Goal: Go to known website: Go to known website

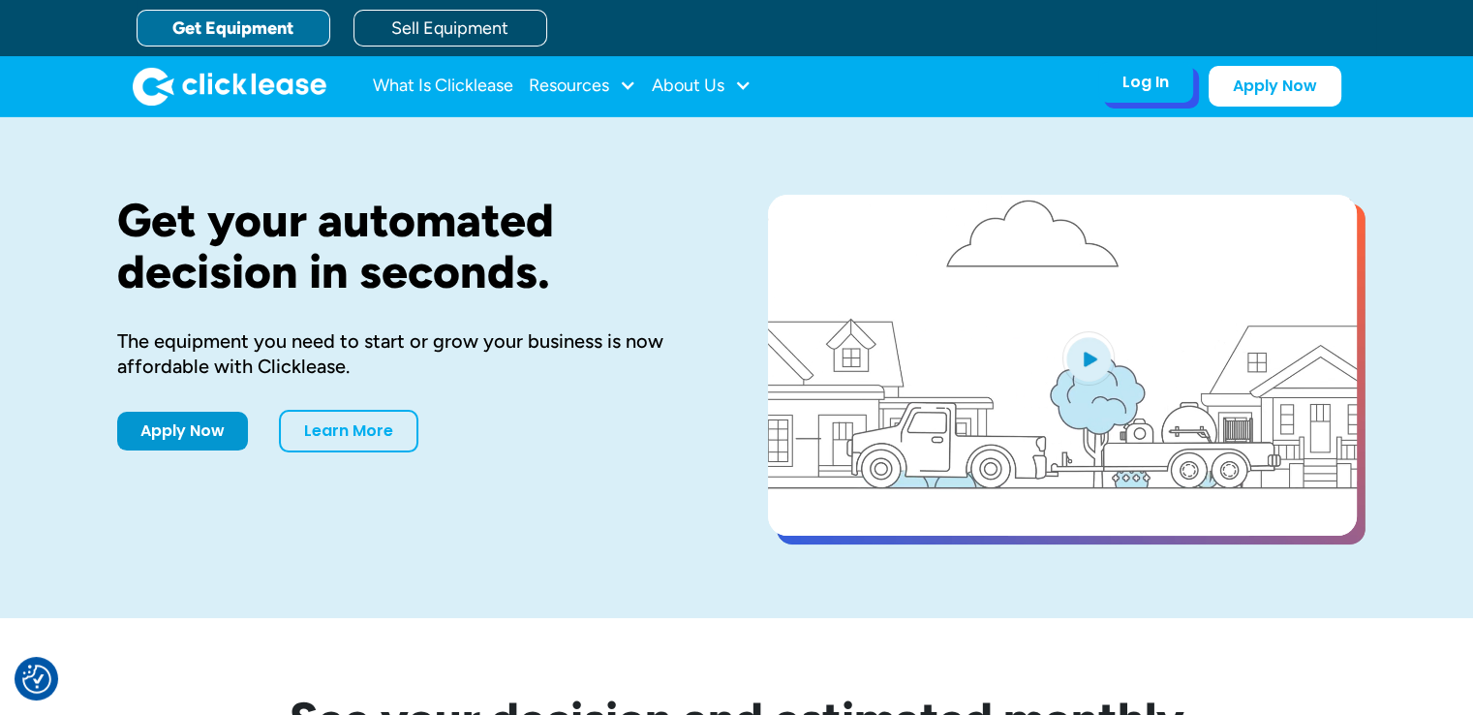
click at [1137, 97] on div "Log In Account login I use Clicklease to get my equipment Partner Portal I offe…" at bounding box center [1146, 82] width 95 height 41
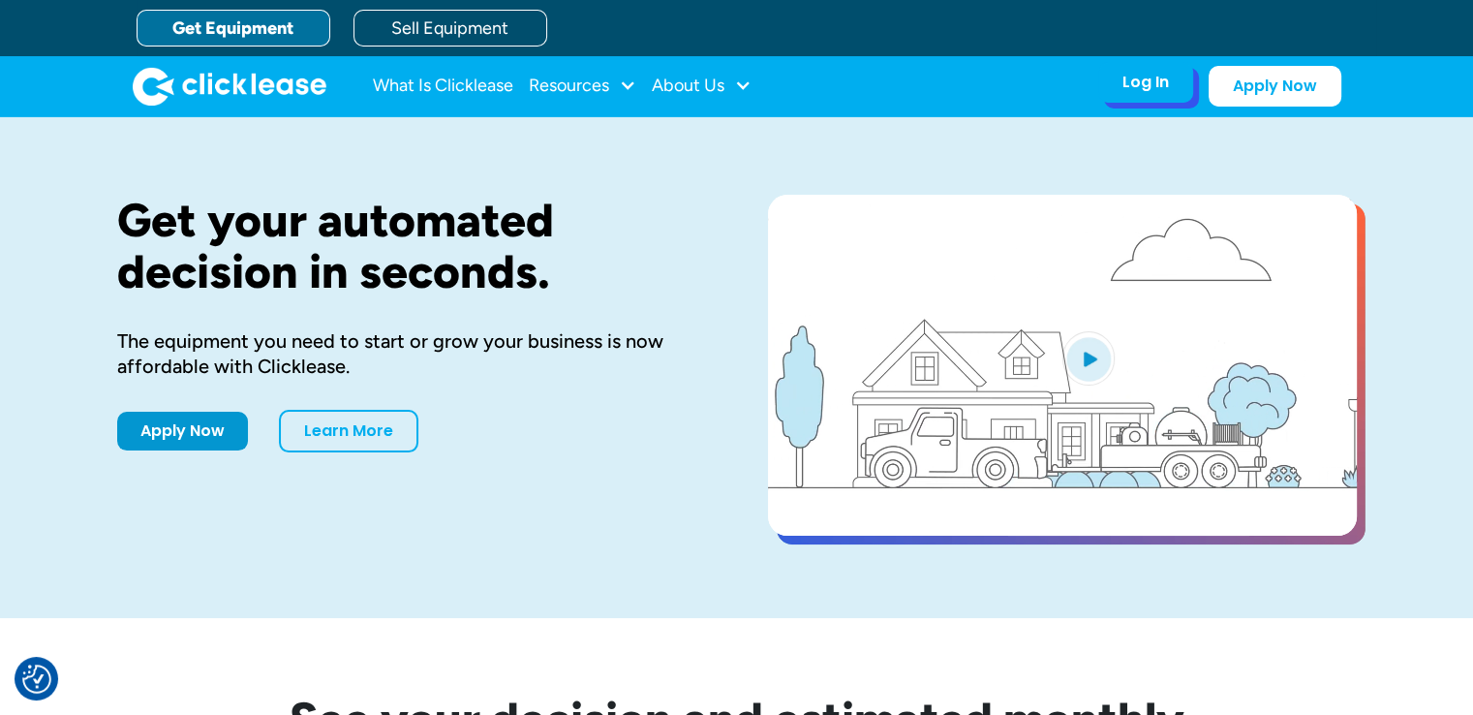
click at [1132, 68] on div "Log In Account login I use Clicklease to get my equipment Partner Portal I offe…" at bounding box center [1146, 82] width 95 height 41
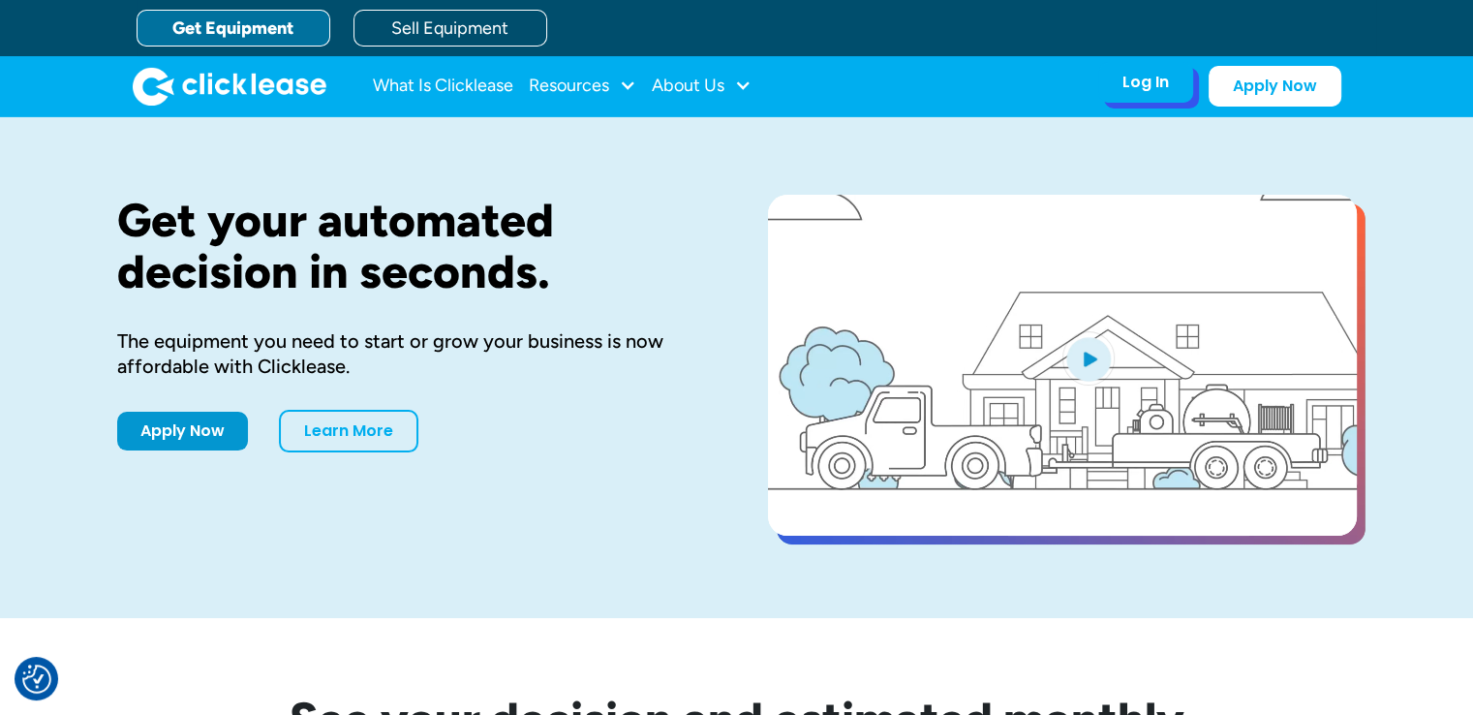
click at [1141, 93] on div "Log In Account login I use Clicklease to get my equipment Partner Portal I offe…" at bounding box center [1146, 82] width 95 height 41
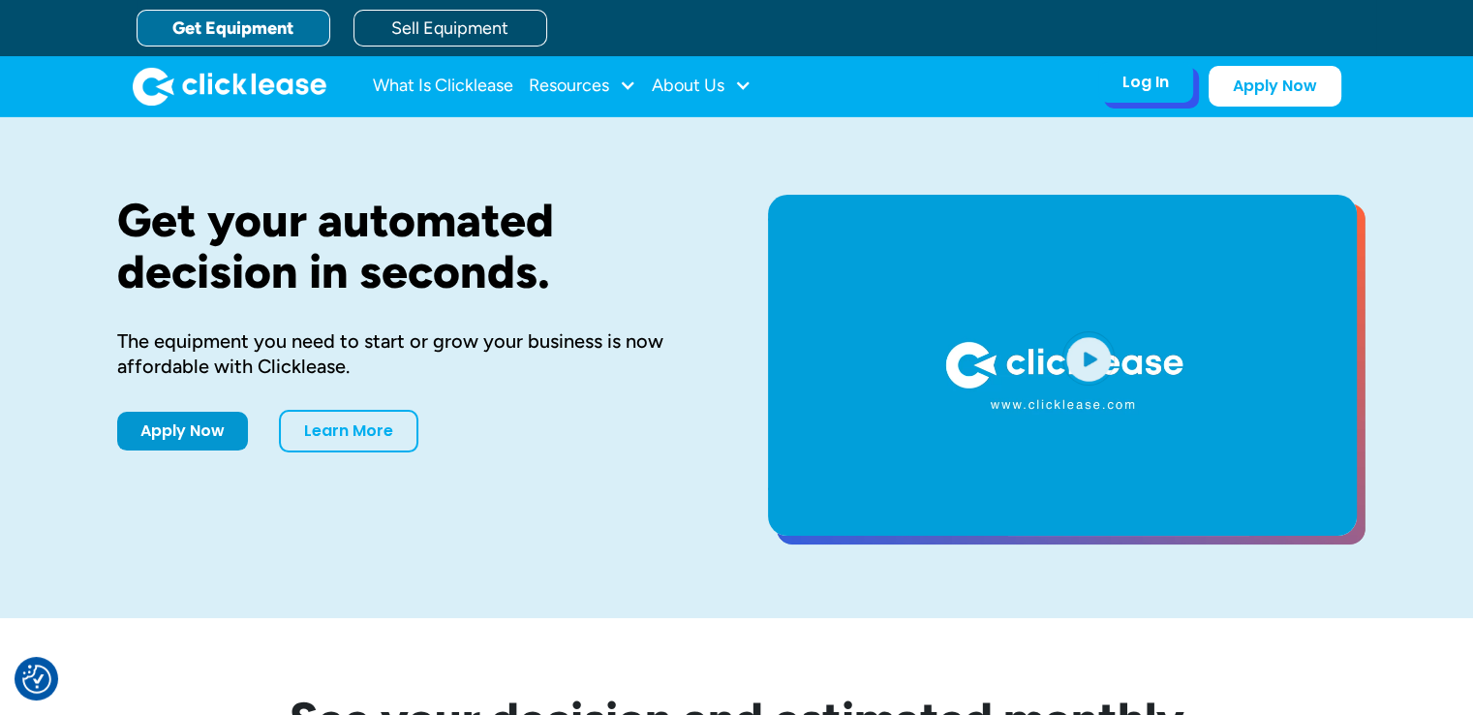
click at [1156, 74] on div "Log In" at bounding box center [1146, 82] width 47 height 19
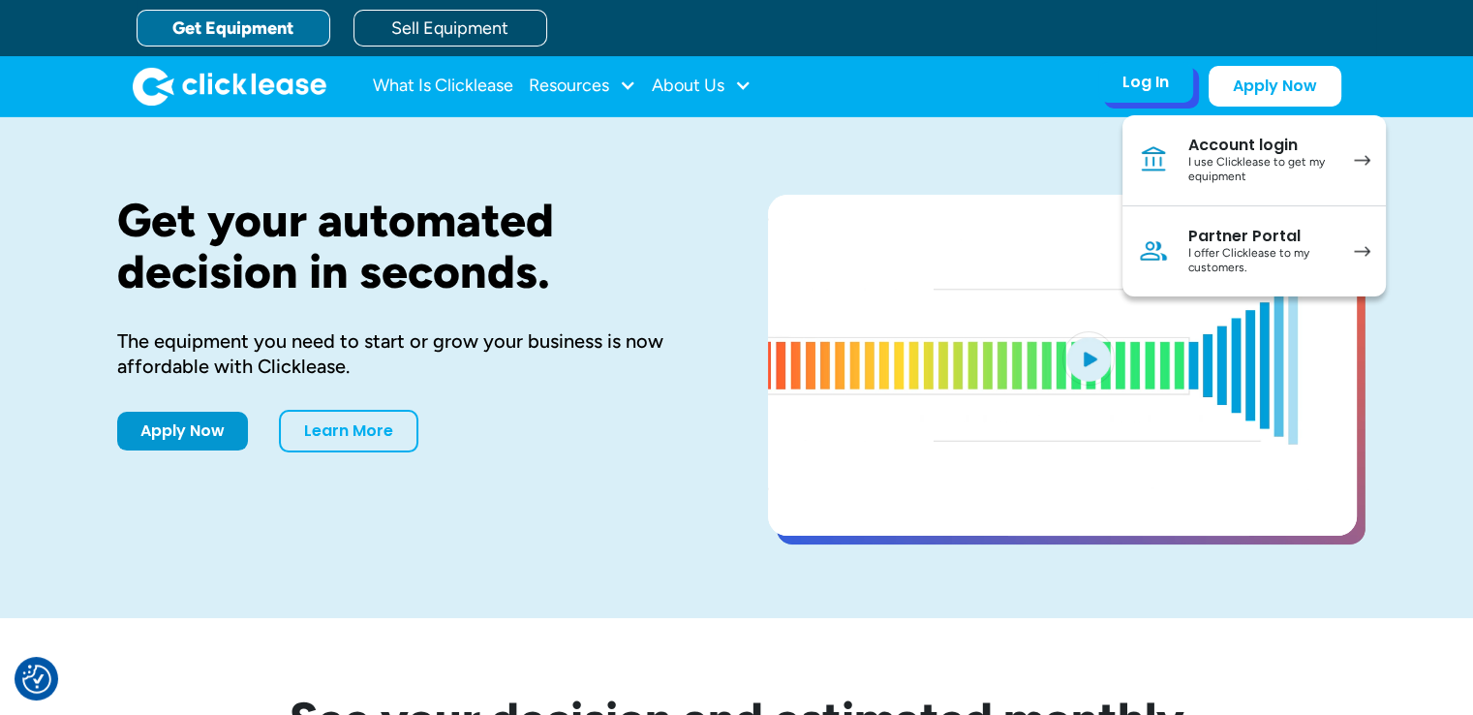
click at [1276, 250] on div "I offer Clicklease to my customers." at bounding box center [1262, 261] width 146 height 30
